Goal: Find specific page/section

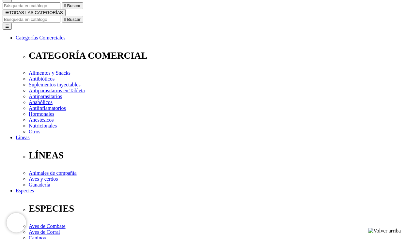
scroll to position [87, 0]
